Goal: Book appointment/travel/reservation

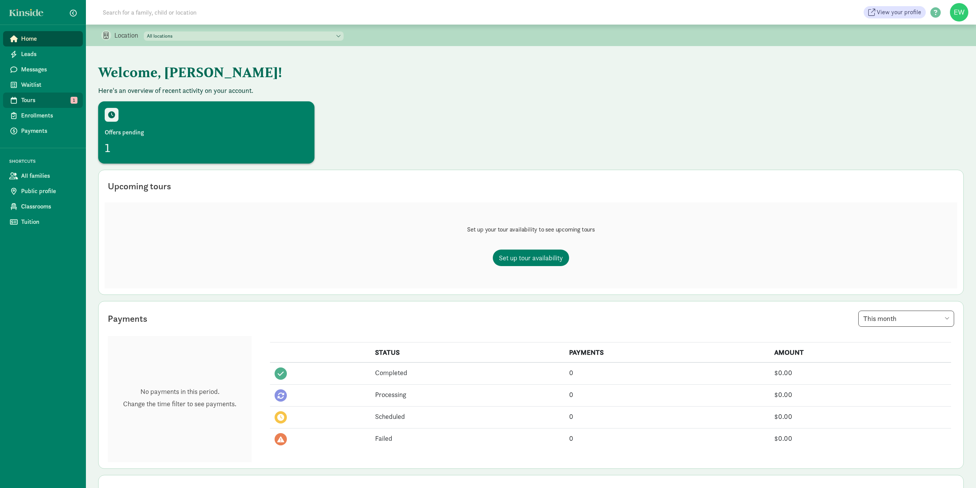
click at [23, 98] on span "Tours" at bounding box center [49, 100] width 56 height 9
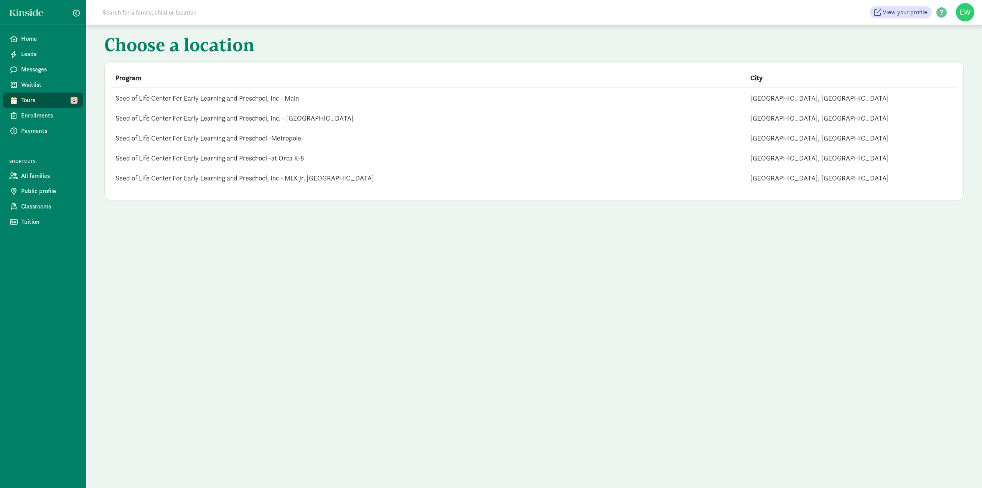
click at [247, 137] on td "Seed of Life Center For Early Learning and Preschool -Metropole" at bounding box center [428, 138] width 635 height 20
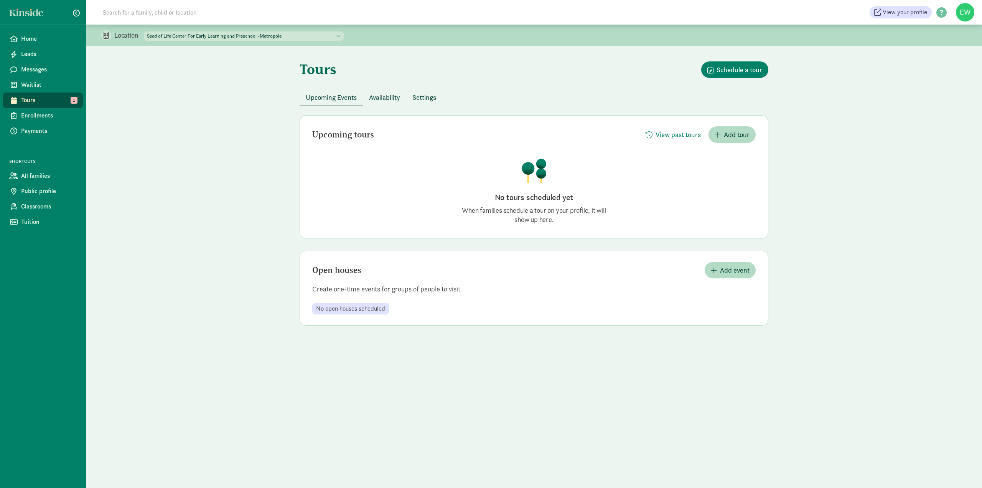
click at [32, 102] on span "Tours" at bounding box center [49, 100] width 56 height 9
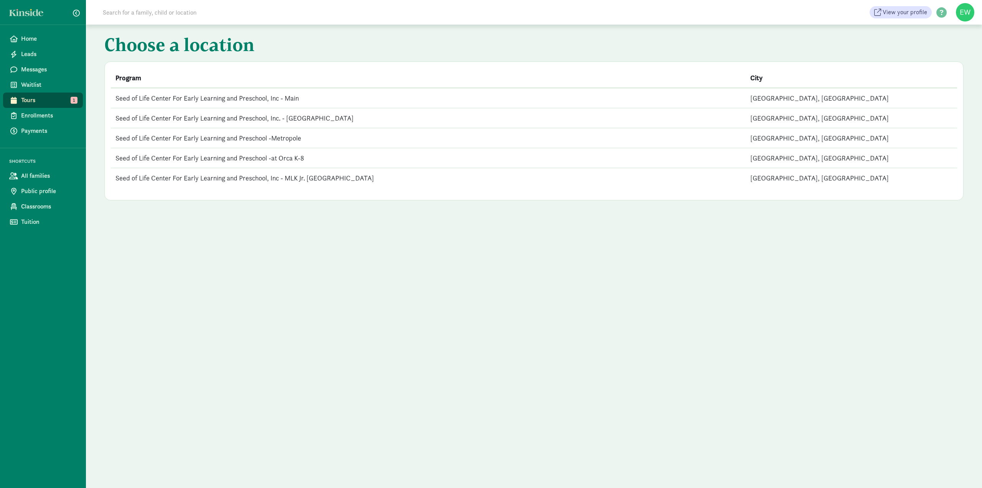
click at [150, 97] on td "Seed of Life Center For Early Learning and Preschool, Inc - Main" at bounding box center [428, 98] width 635 height 20
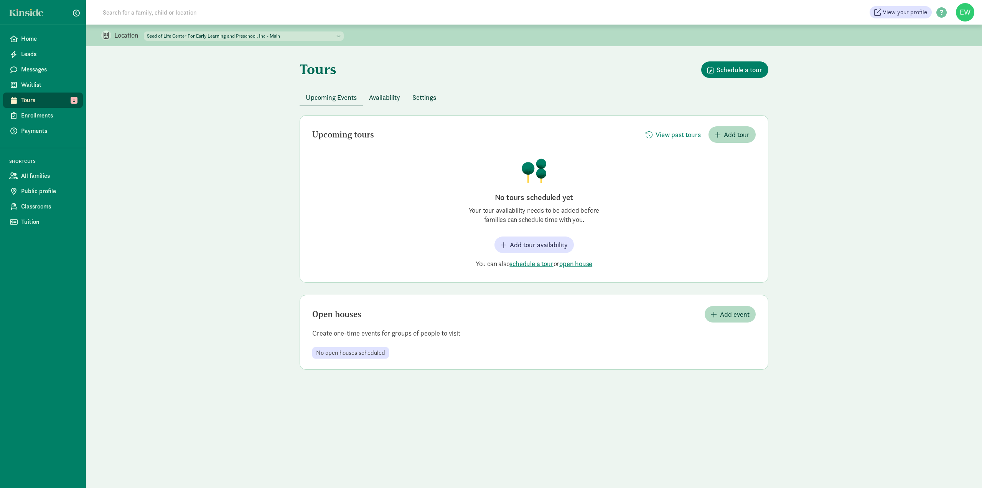
click at [35, 100] on span "Tours" at bounding box center [49, 100] width 56 height 9
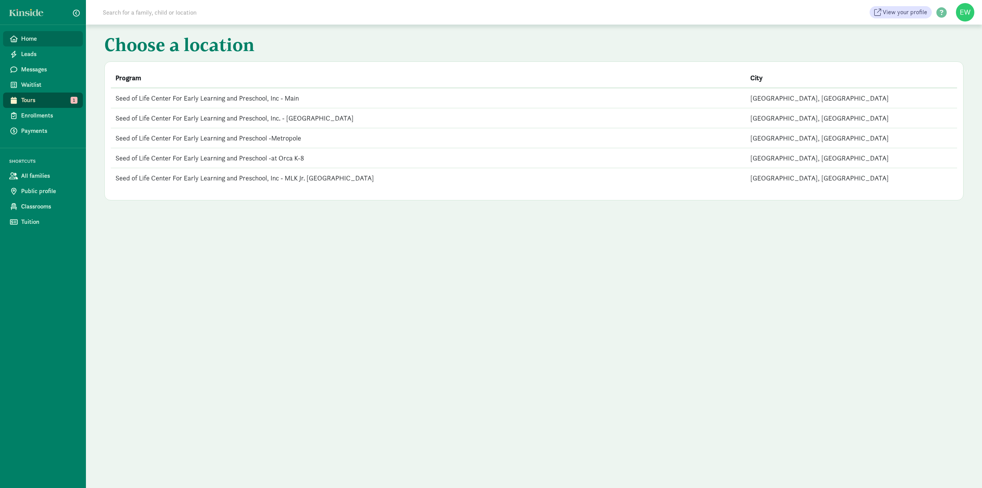
click at [41, 39] on span "Home" at bounding box center [49, 38] width 56 height 9
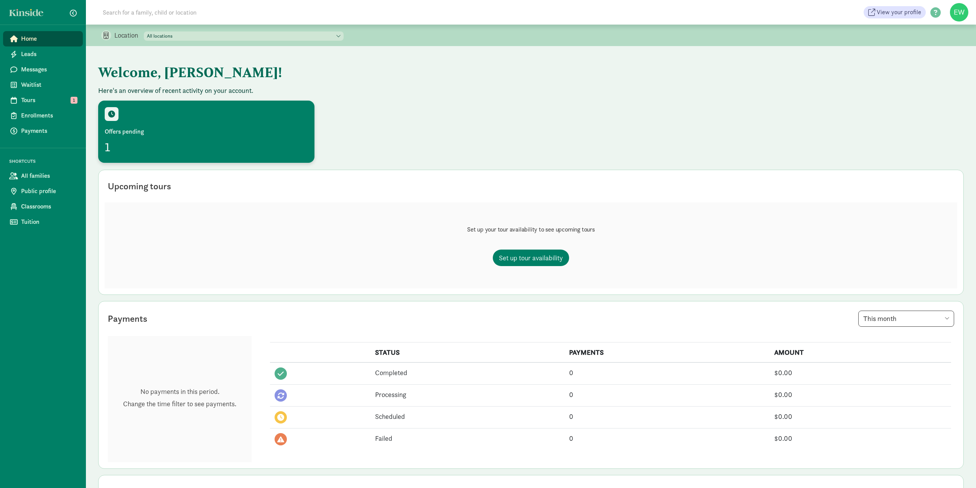
click at [264, 135] on div "Offers pending" at bounding box center [206, 131] width 203 height 9
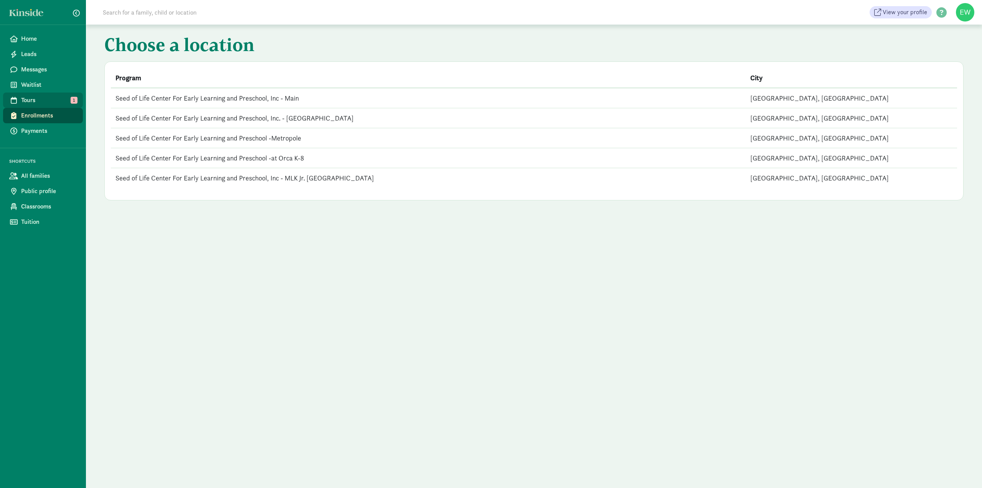
click at [30, 99] on span "Tours" at bounding box center [49, 100] width 56 height 9
click at [35, 68] on span "Messages" at bounding box center [49, 69] width 56 height 9
click at [25, 99] on span "Tours" at bounding box center [49, 100] width 56 height 9
